Goal: Check status: Check status

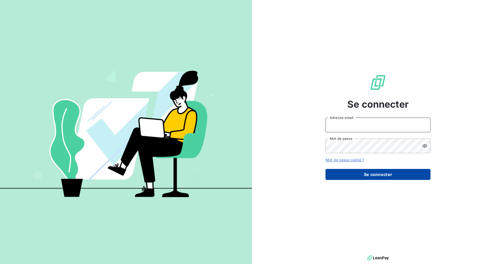
type input "[EMAIL_ADDRESS][DOMAIN_NAME]"
click at [362, 174] on button "Se connecter" at bounding box center [377, 174] width 105 height 11
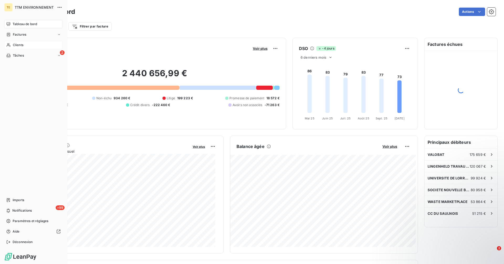
click at [21, 43] on span "Clients" at bounding box center [18, 45] width 10 height 5
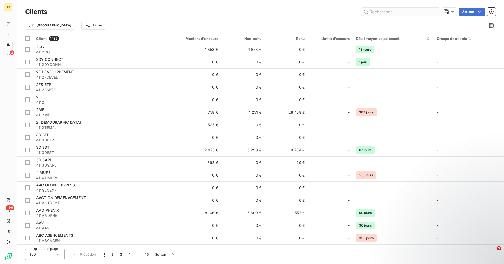
click at [382, 10] on input "text" at bounding box center [400, 12] width 79 height 8
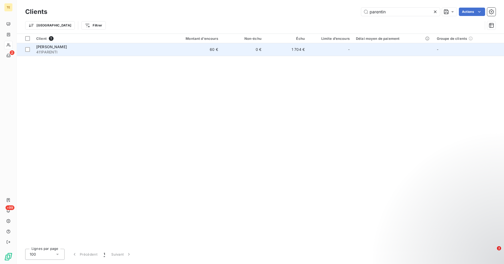
type input "parentin"
click at [203, 51] on td "60 €" at bounding box center [192, 49] width 58 height 13
